Goal: Task Accomplishment & Management: Manage account settings

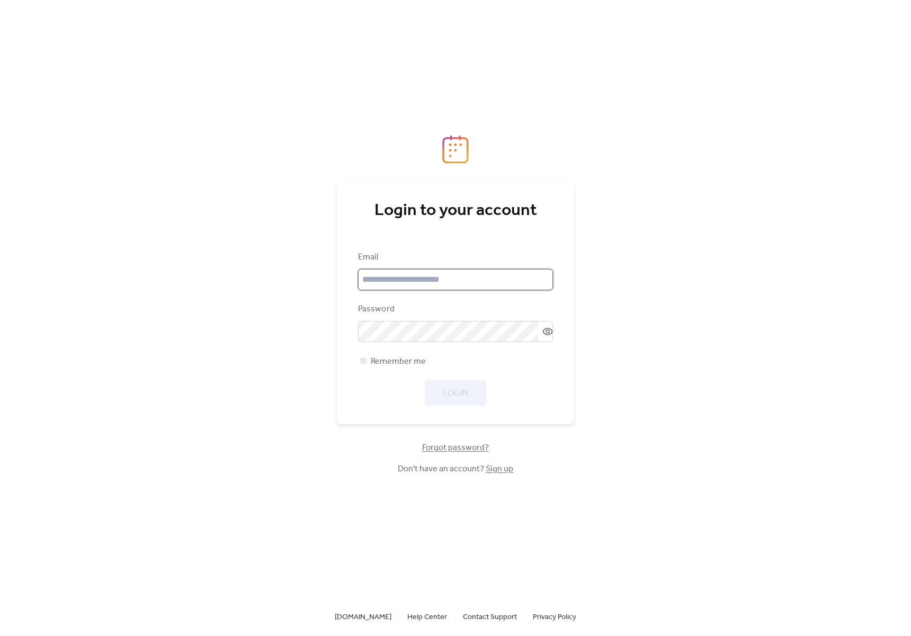
click at [448, 276] on input "email" at bounding box center [455, 279] width 195 height 21
type input "**********"
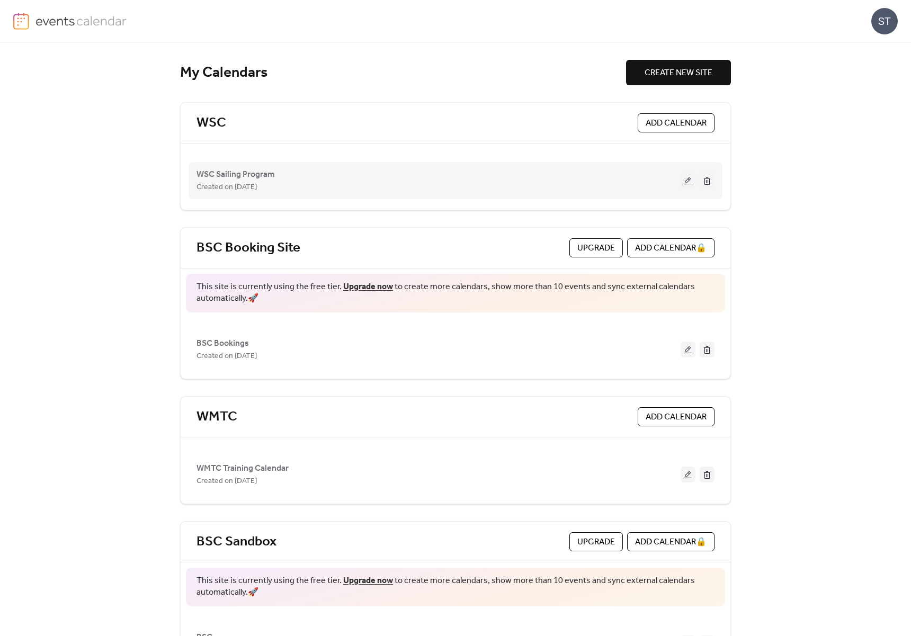
click at [683, 180] on button at bounding box center [688, 181] width 15 height 16
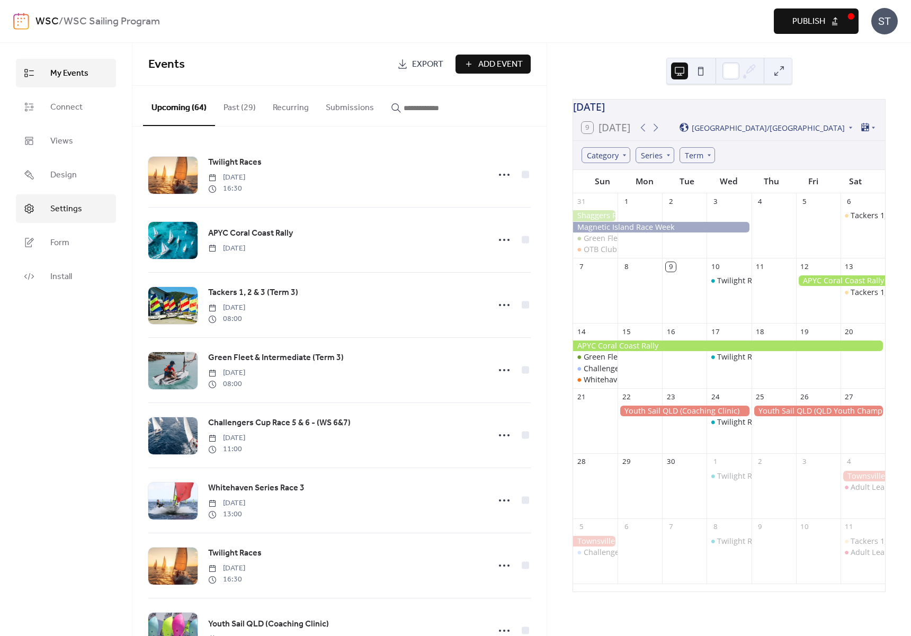
click at [70, 213] on span "Settings" at bounding box center [66, 209] width 32 height 13
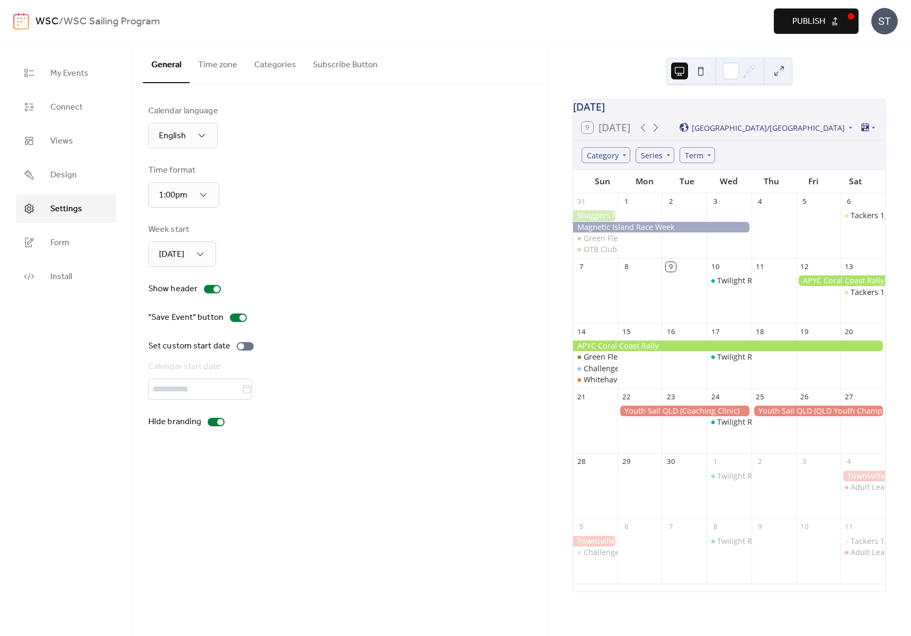
click at [264, 60] on button "Categories" at bounding box center [275, 62] width 59 height 39
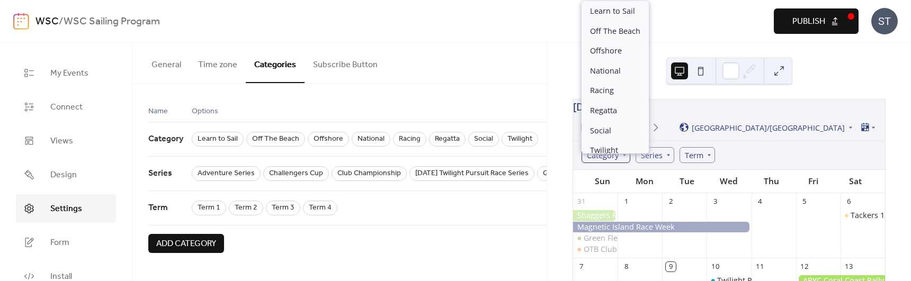
click at [609, 159] on div "Category" at bounding box center [606, 155] width 49 height 16
click at [597, 163] on div "Category" at bounding box center [606, 155] width 49 height 16
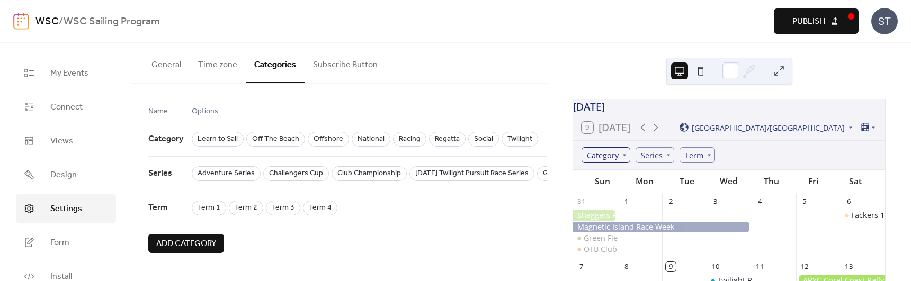
click at [607, 163] on div "Category" at bounding box center [606, 155] width 49 height 16
